Goal: Entertainment & Leisure: Consume media (video, audio)

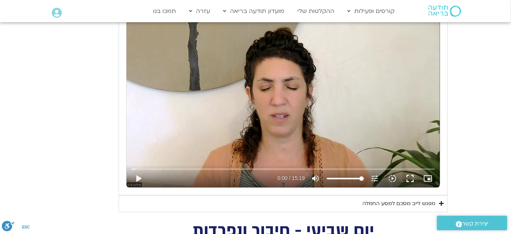
scroll to position [449, 0]
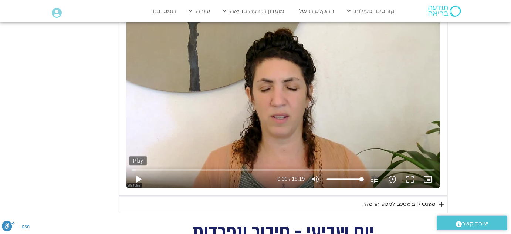
click at [138, 176] on button "play_arrow" at bounding box center [138, 180] width 18 height 18
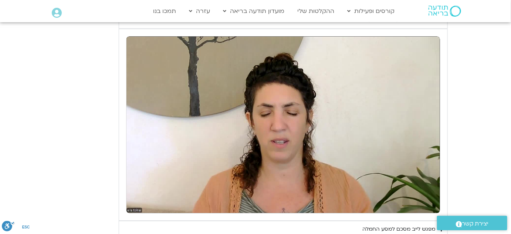
scroll to position [434, 0]
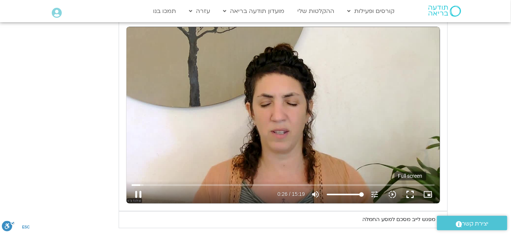
click at [408, 195] on button "fullscreen" at bounding box center [411, 195] width 18 height 18
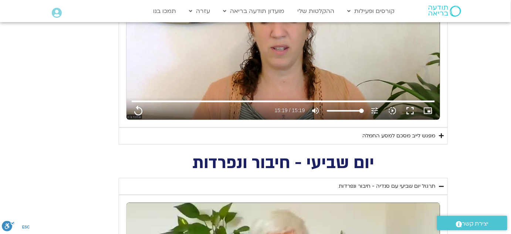
scroll to position [625, 0]
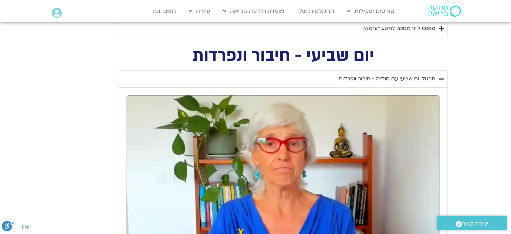
click at [438, 28] on summary "מפגש לייב מסכם למסע החמלה" at bounding box center [283, 28] width 329 height 17
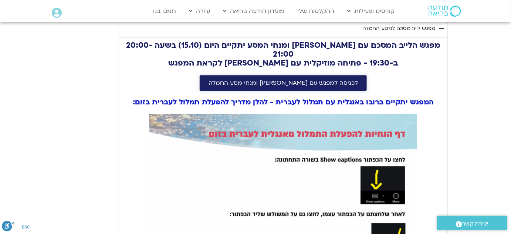
click at [324, 80] on span "לכניסה למפגש עם [PERSON_NAME] ומנחי מסע החמלה" at bounding box center [283, 83] width 149 height 7
type input "919"
